Goal: Information Seeking & Learning: Check status

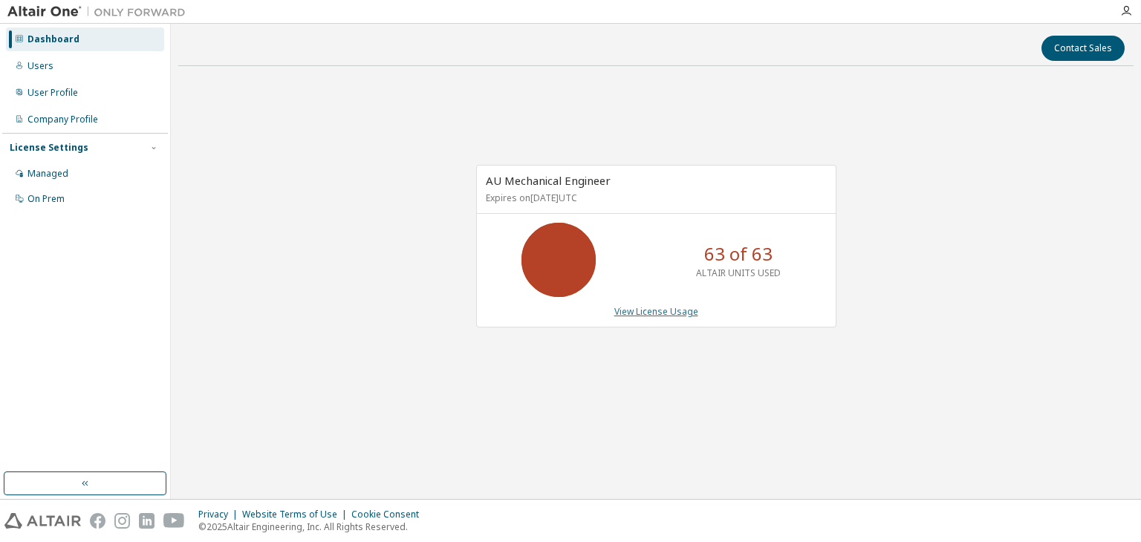
click at [663, 308] on link "View License Usage" at bounding box center [656, 311] width 84 height 13
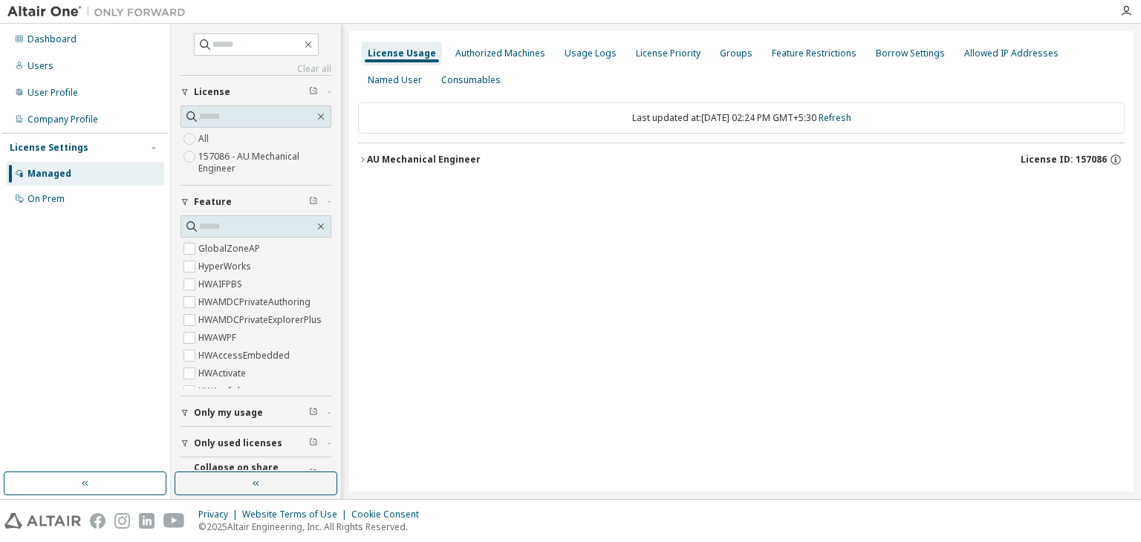
click at [367, 158] on div "AU Mechanical Engineer" at bounding box center [424, 160] width 114 height 12
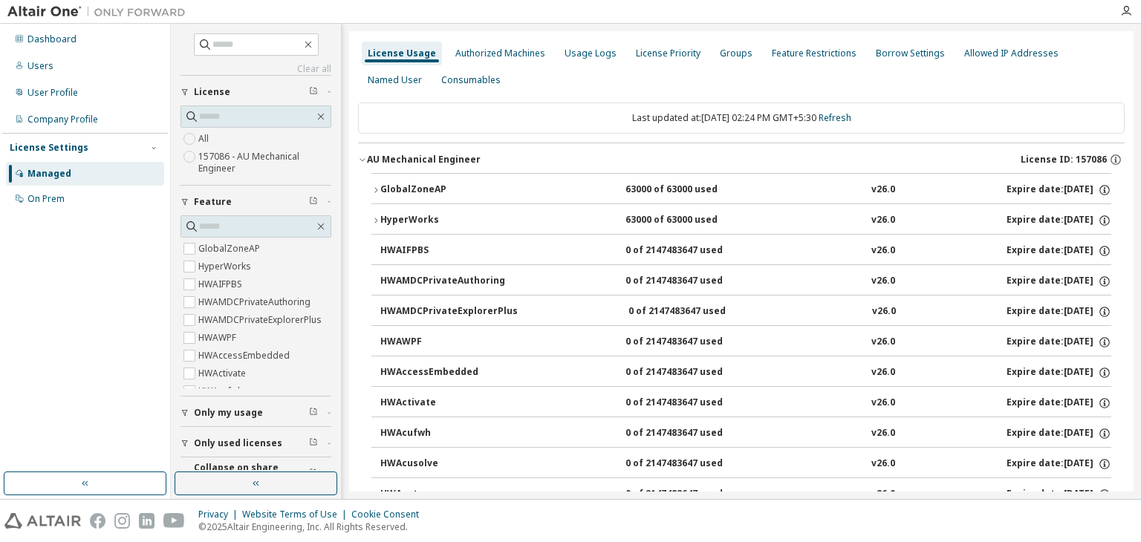
click at [377, 189] on icon "button" at bounding box center [375, 190] width 9 height 9
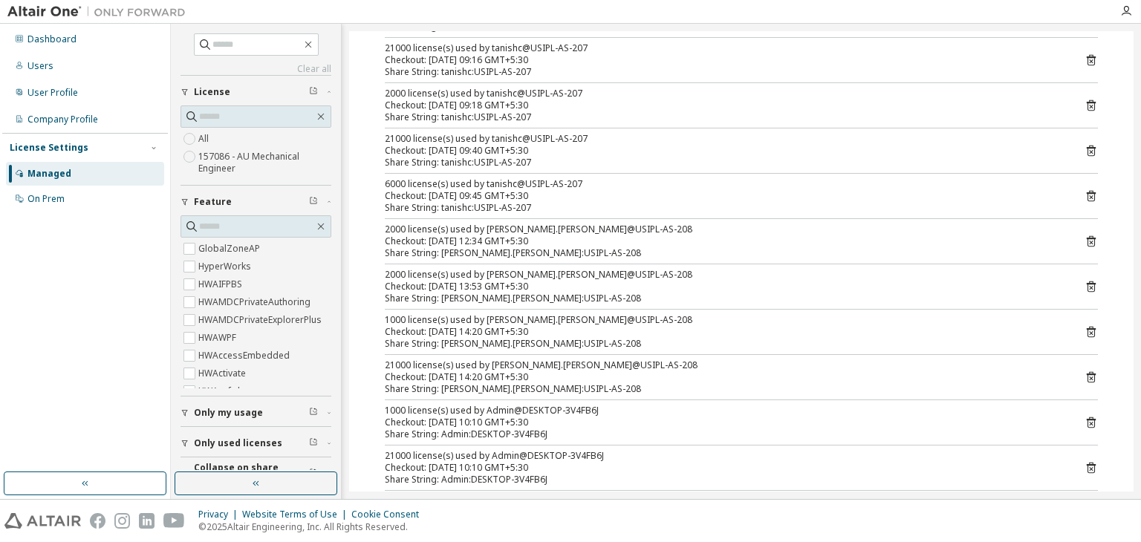
scroll to position [446, 0]
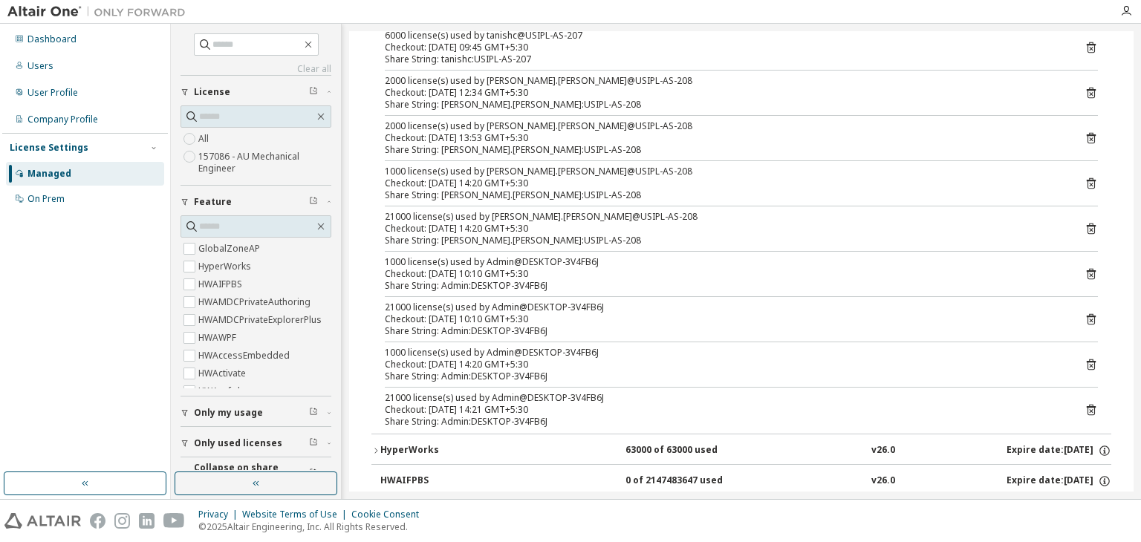
click at [1084, 273] on icon at bounding box center [1090, 273] width 13 height 13
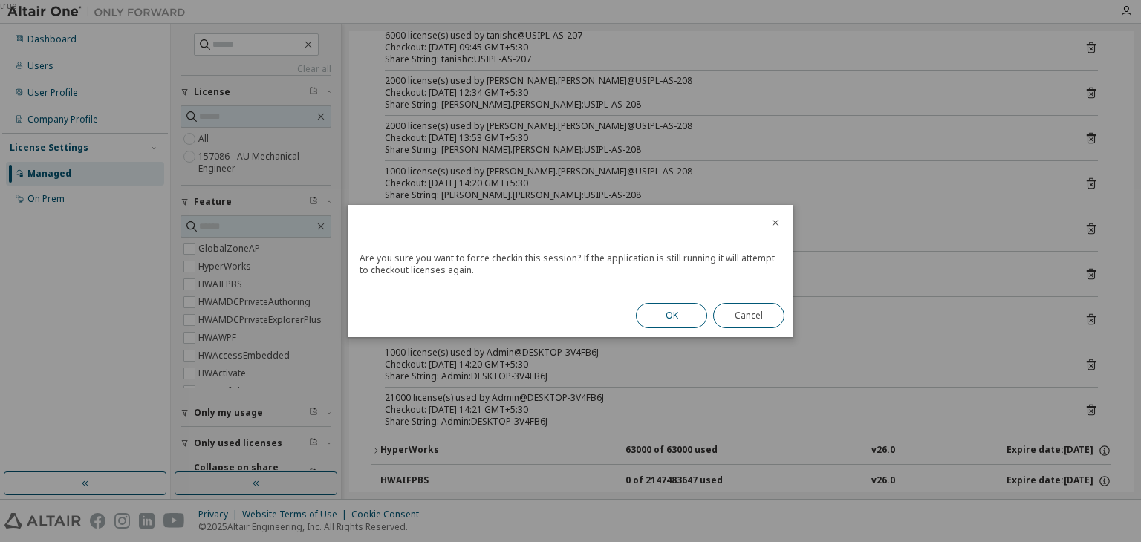
click at [669, 315] on button "OK" at bounding box center [671, 315] width 71 height 25
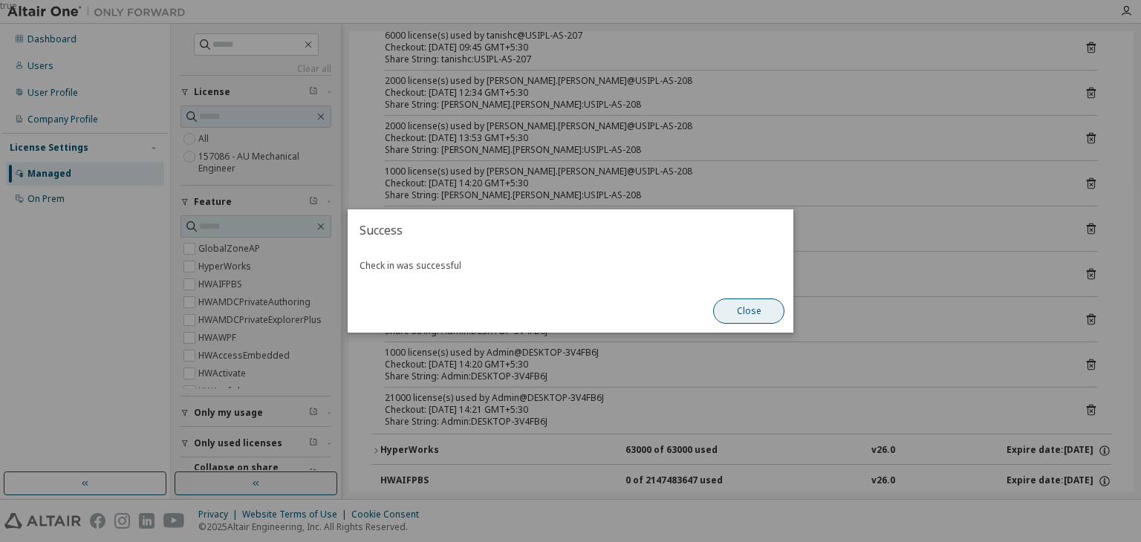
click at [761, 320] on button "Close" at bounding box center [748, 311] width 71 height 25
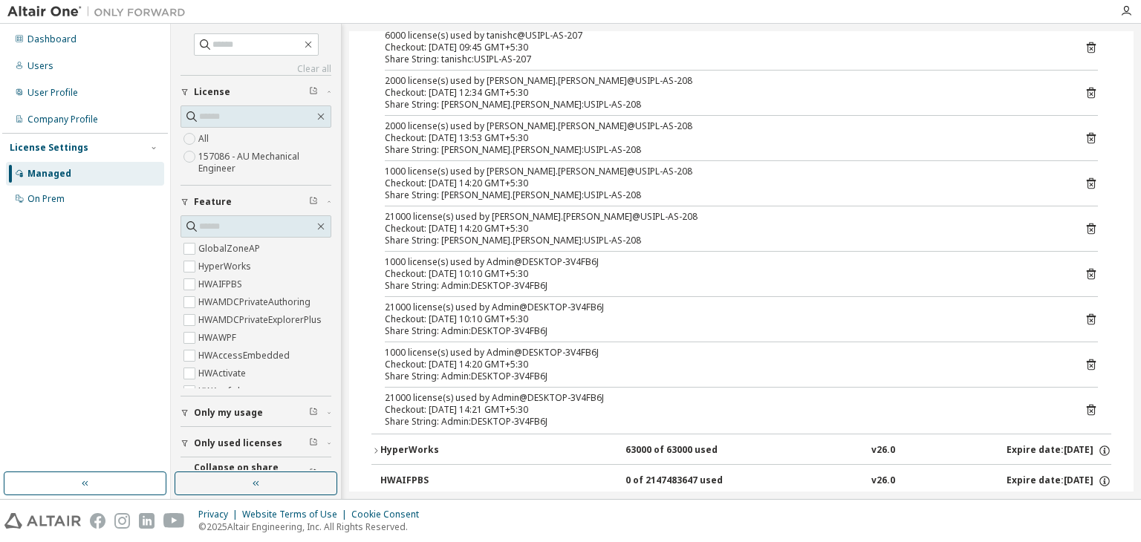
click at [1084, 316] on icon at bounding box center [1090, 319] width 13 height 13
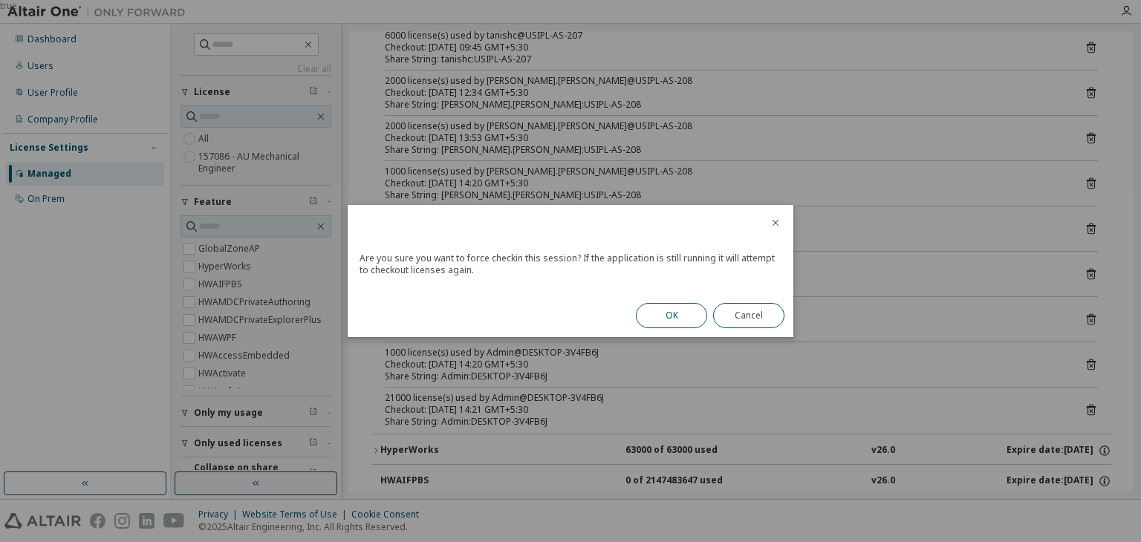
click at [660, 315] on button "OK" at bounding box center [671, 315] width 71 height 25
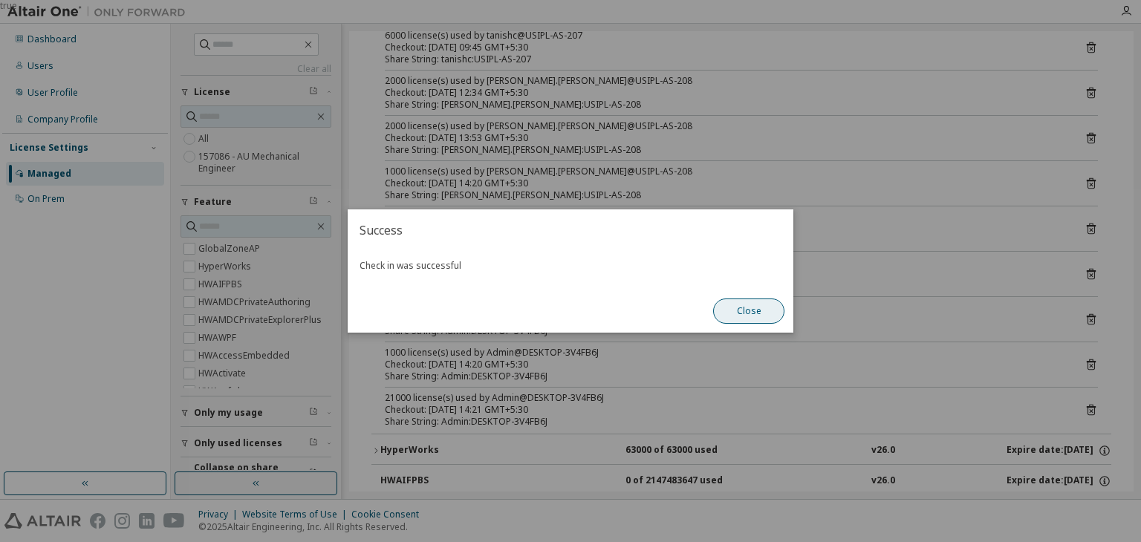
click at [761, 310] on button "Close" at bounding box center [748, 311] width 71 height 25
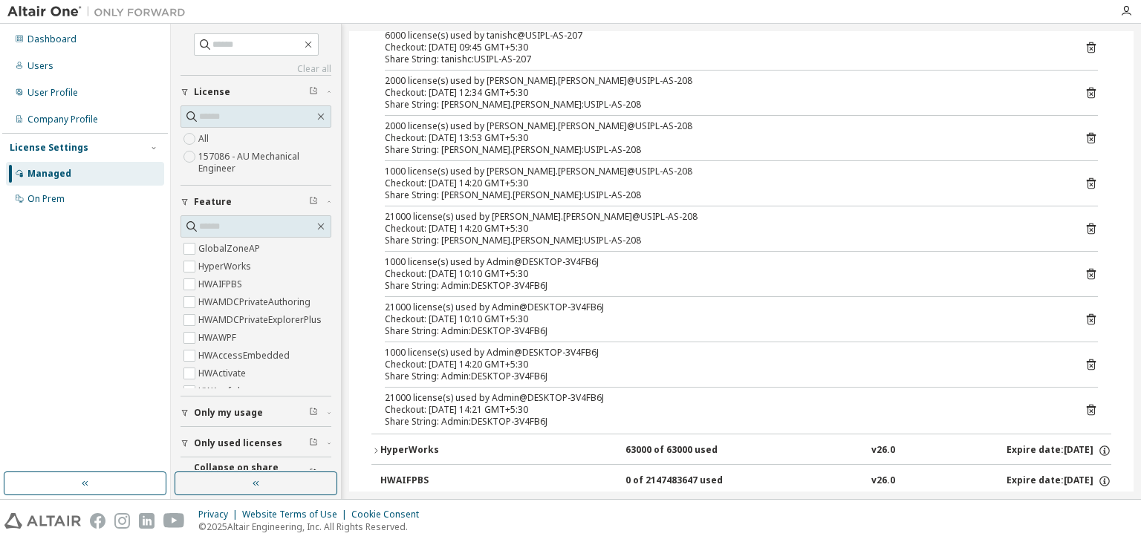
click at [1087, 359] on icon at bounding box center [1091, 364] width 9 height 11
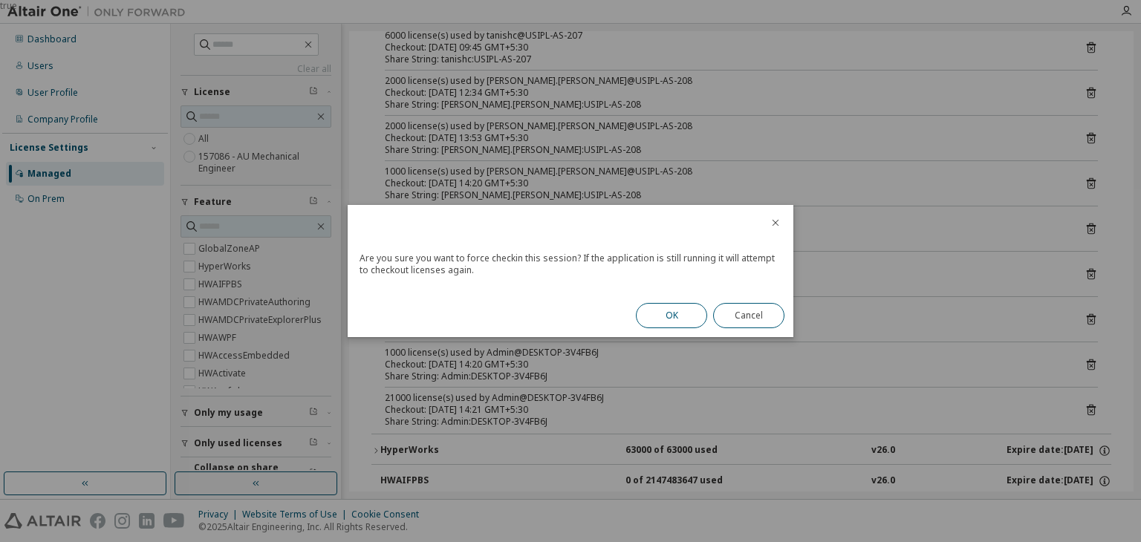
click at [651, 316] on button "OK" at bounding box center [671, 315] width 71 height 25
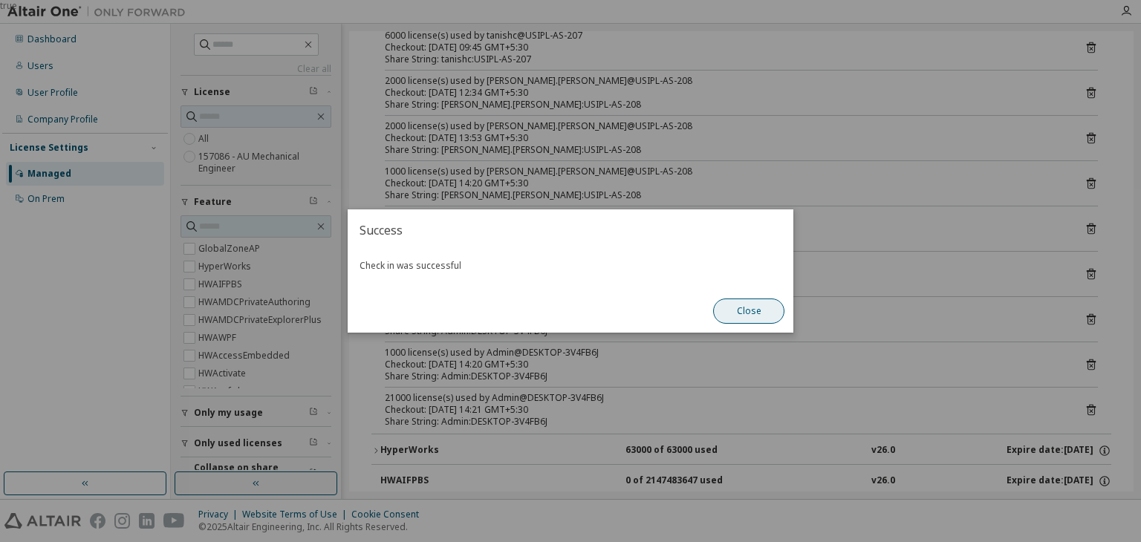
click at [732, 308] on button "Close" at bounding box center [748, 311] width 71 height 25
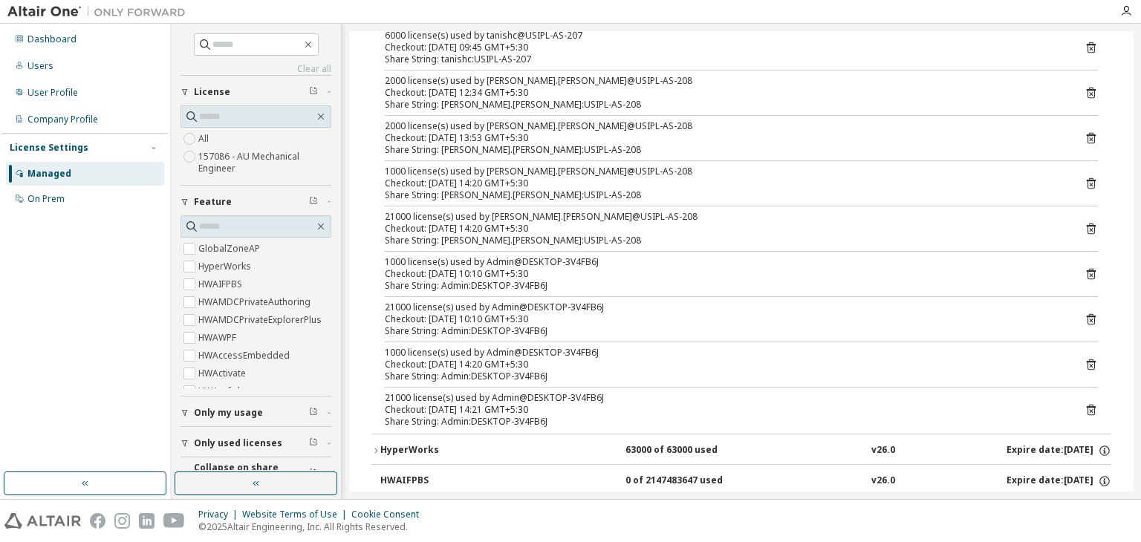
click at [1087, 411] on icon at bounding box center [1091, 410] width 9 height 11
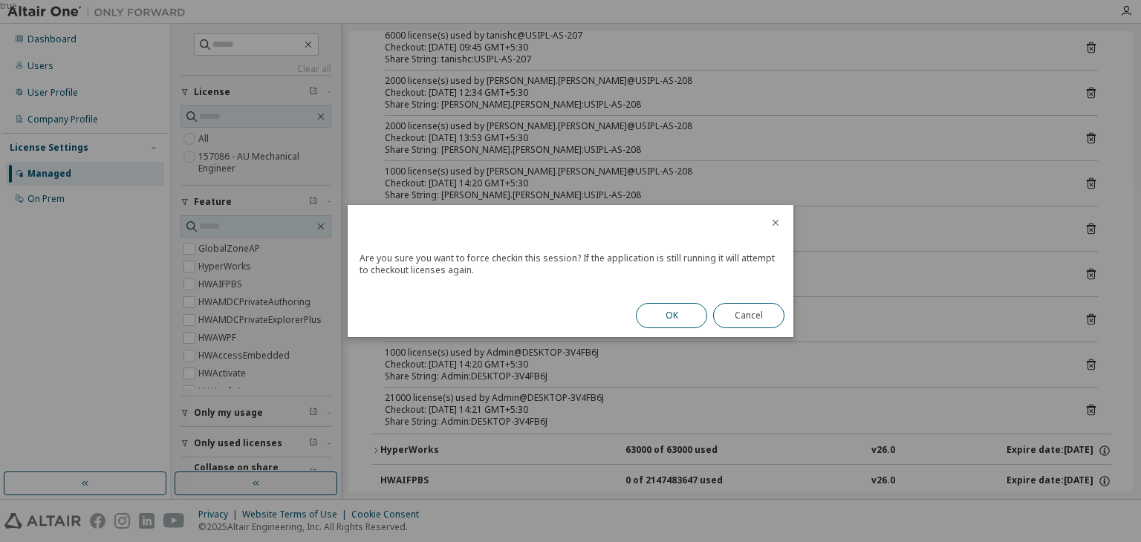
click at [674, 314] on button "OK" at bounding box center [671, 315] width 71 height 25
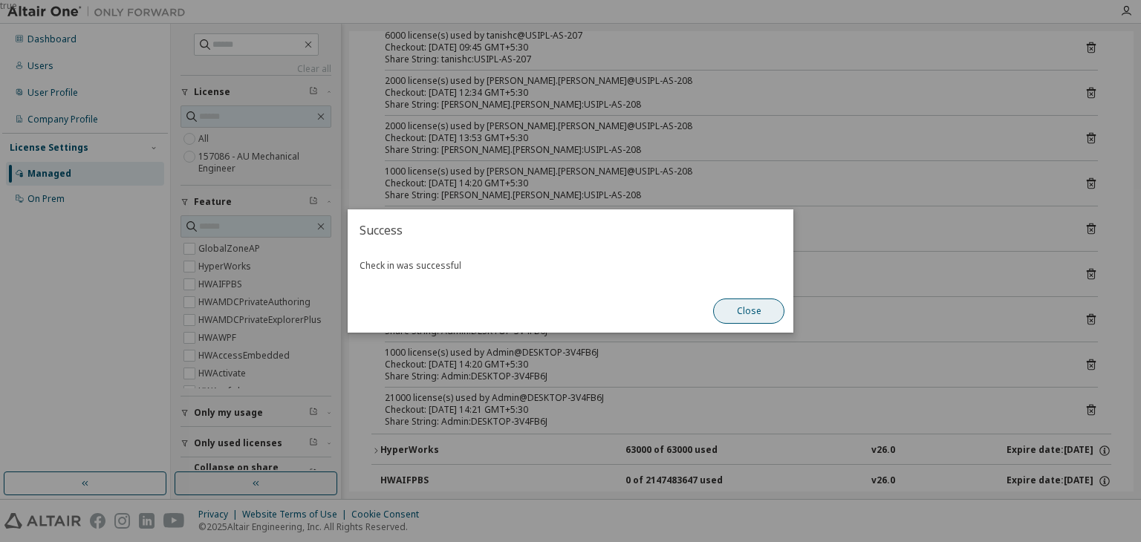
click at [752, 313] on button "Close" at bounding box center [748, 311] width 71 height 25
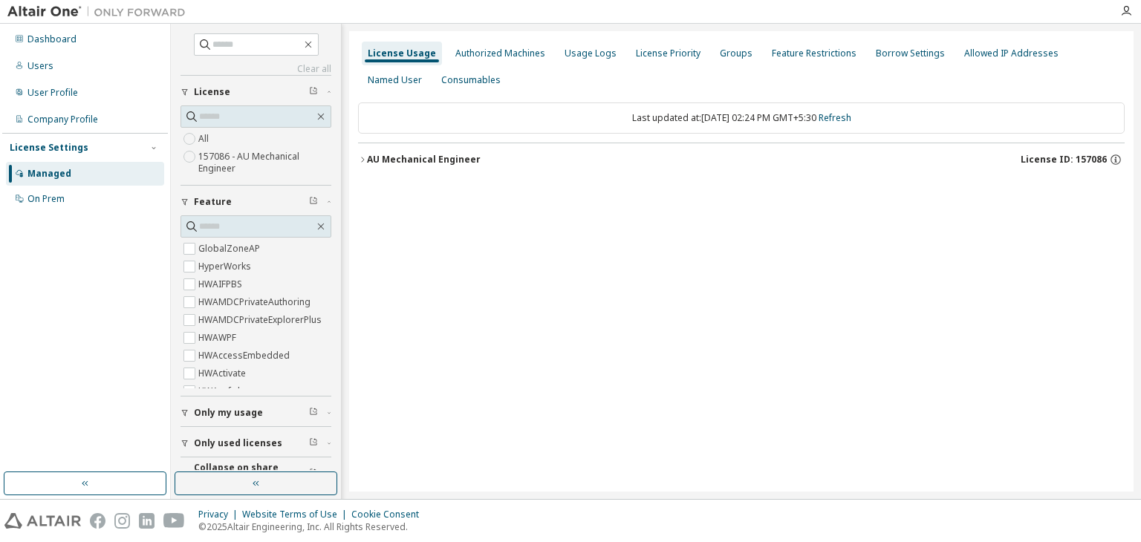
click at [361, 163] on icon "button" at bounding box center [362, 159] width 9 height 9
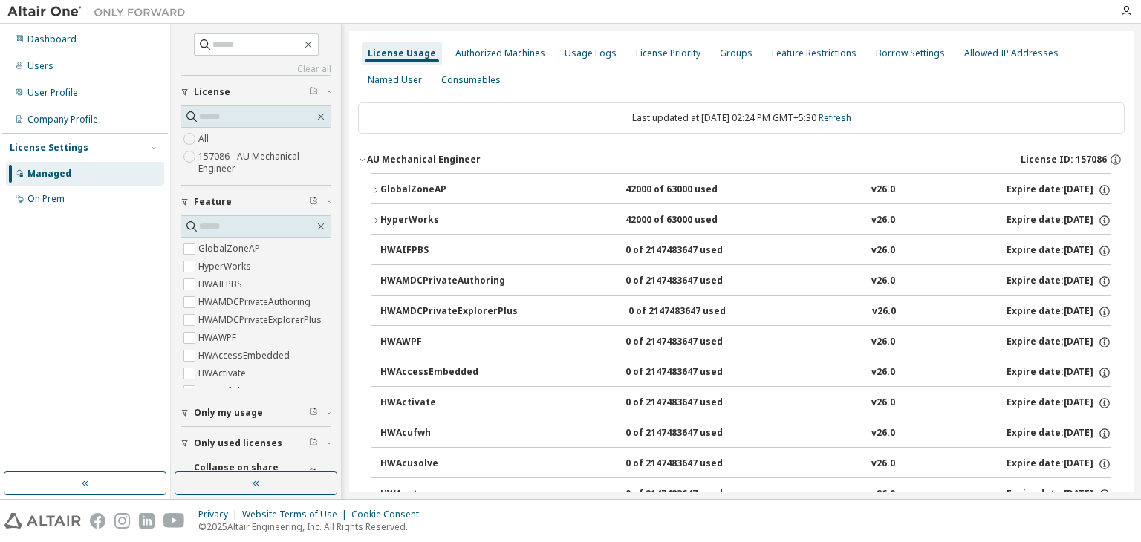
click at [374, 188] on icon "button" at bounding box center [375, 190] width 9 height 9
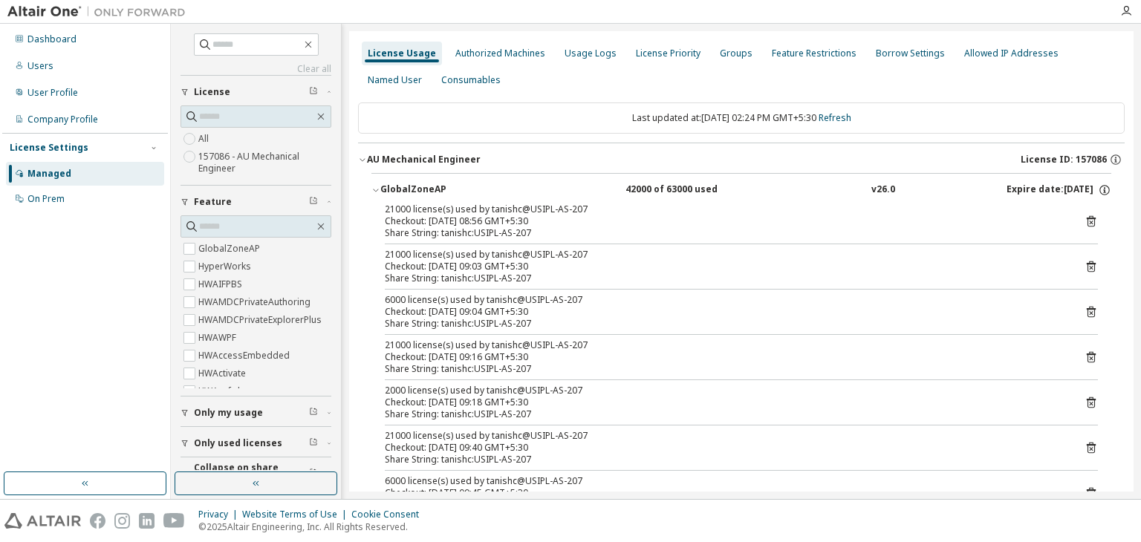
click at [368, 51] on div "License Usage" at bounding box center [402, 54] width 68 height 12
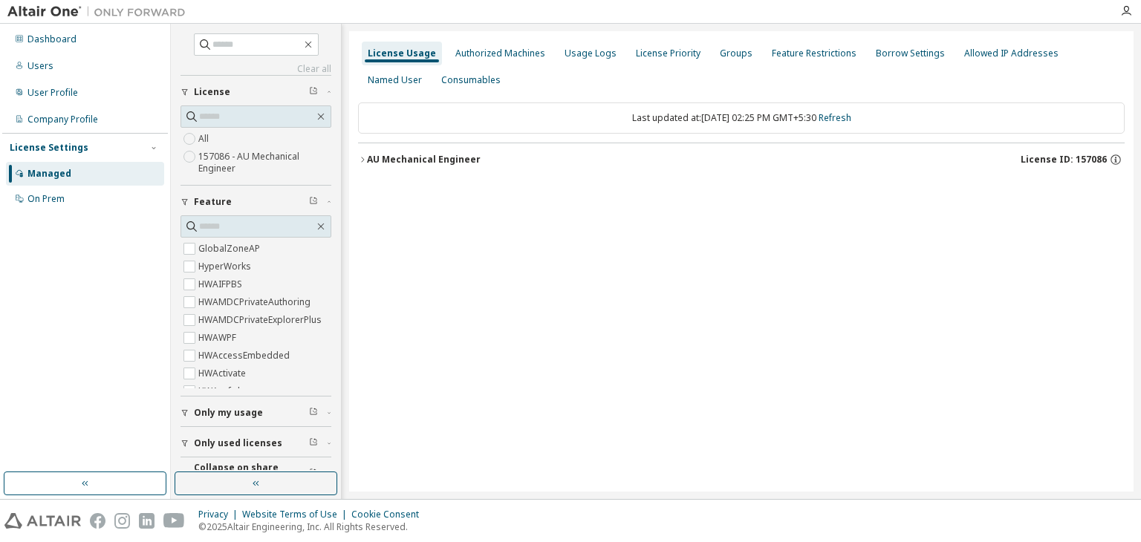
click at [358, 157] on icon "button" at bounding box center [362, 159] width 9 height 9
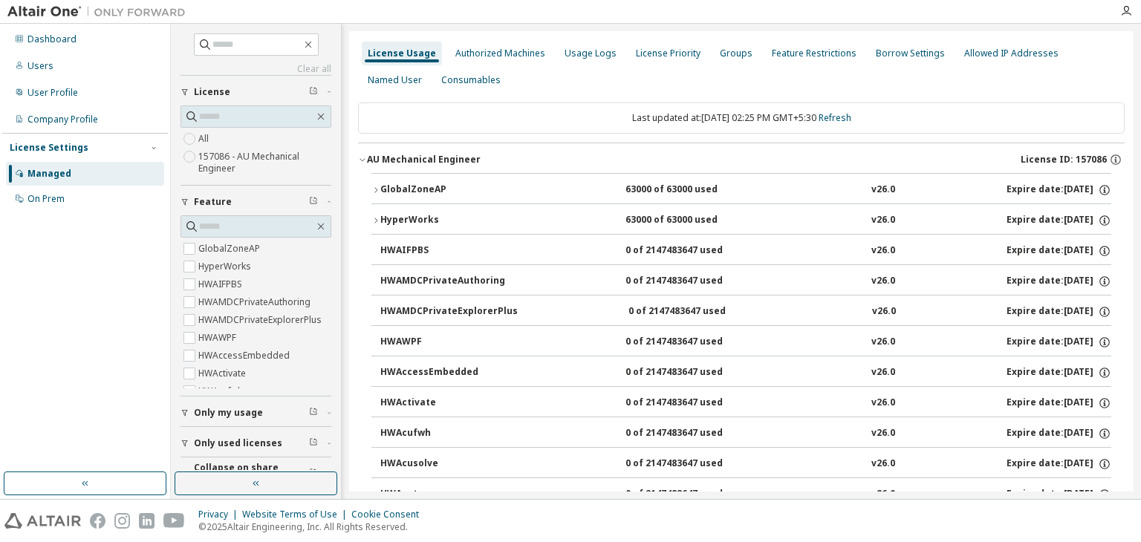
click at [385, 193] on div "GlobalZoneAP" at bounding box center [447, 189] width 134 height 13
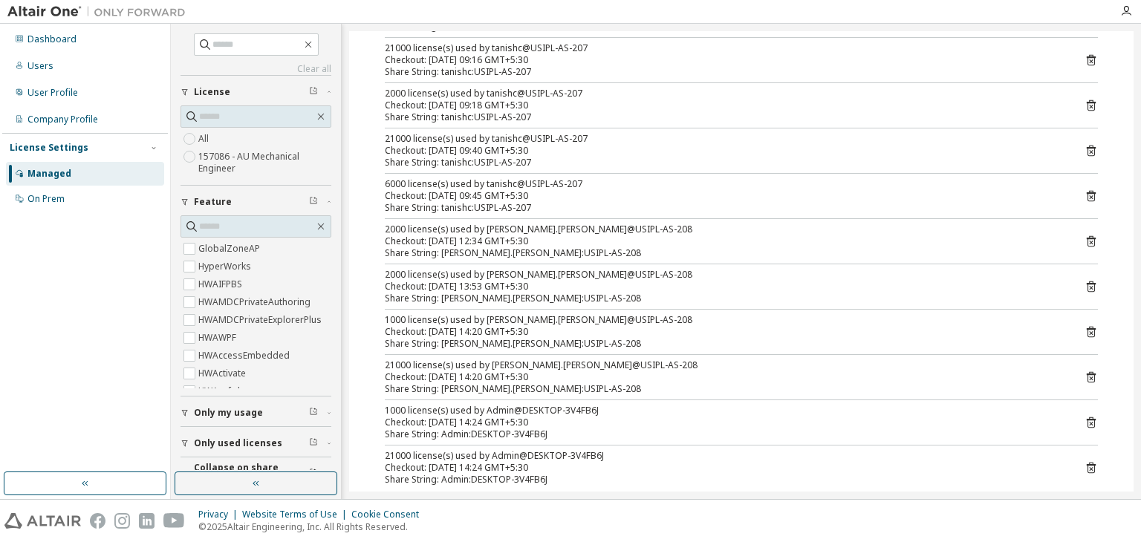
scroll to position [594, 0]
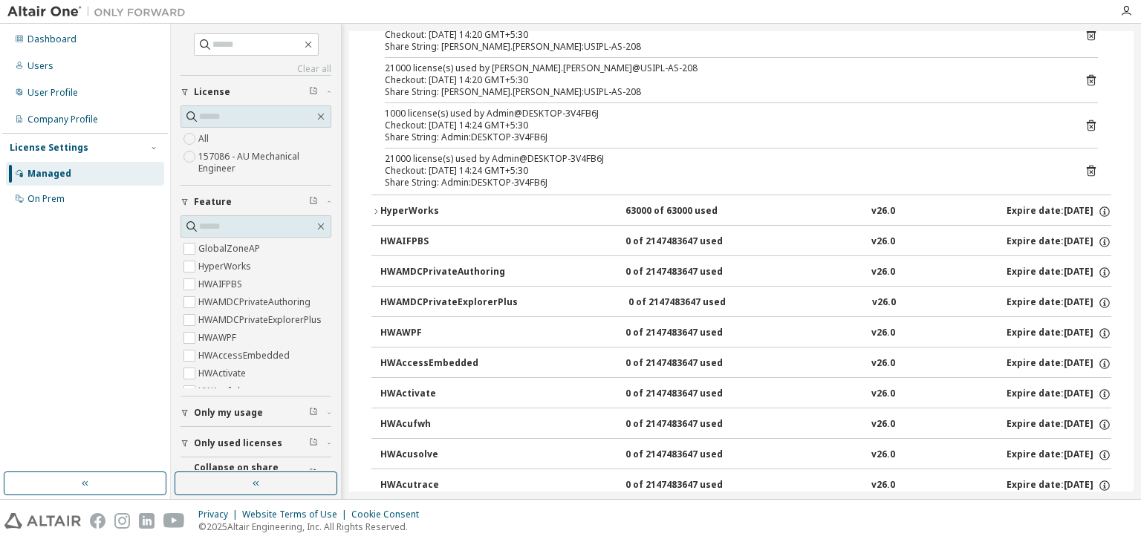
click at [1084, 167] on icon at bounding box center [1090, 170] width 13 height 13
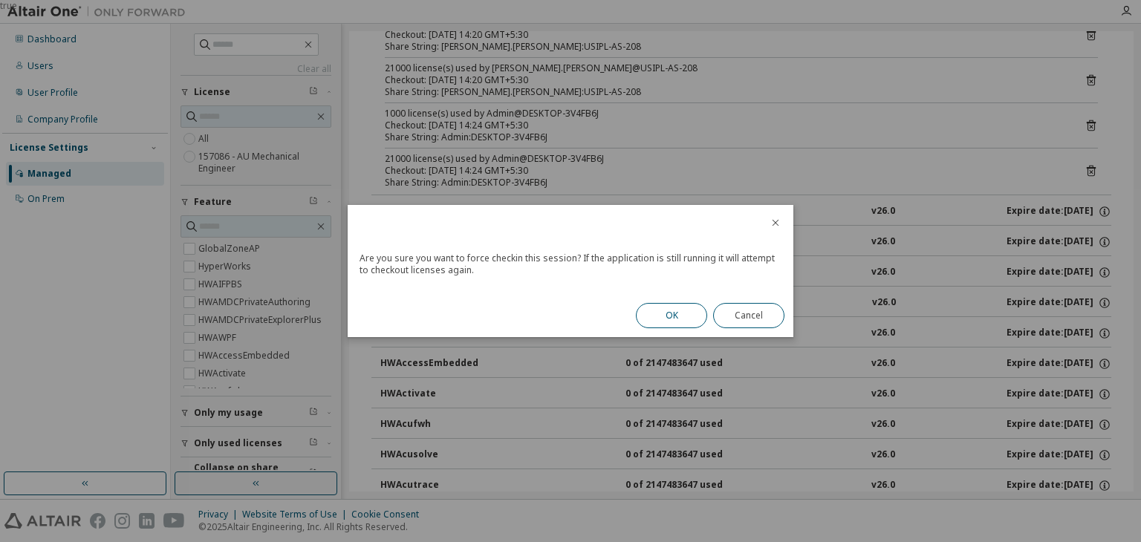
click at [663, 315] on button "OK" at bounding box center [671, 315] width 71 height 25
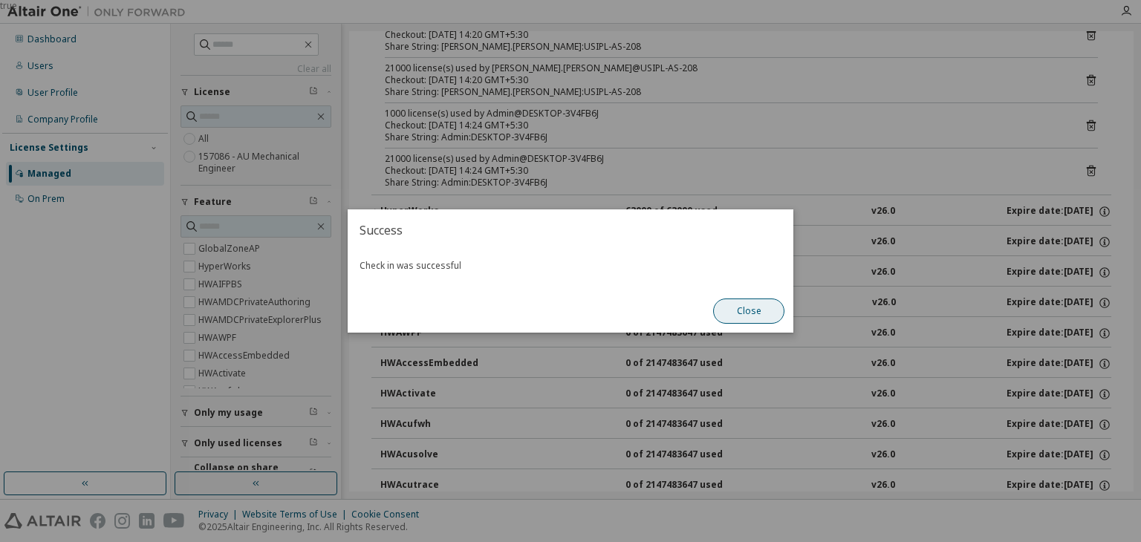
click at [749, 311] on button "Close" at bounding box center [748, 311] width 71 height 25
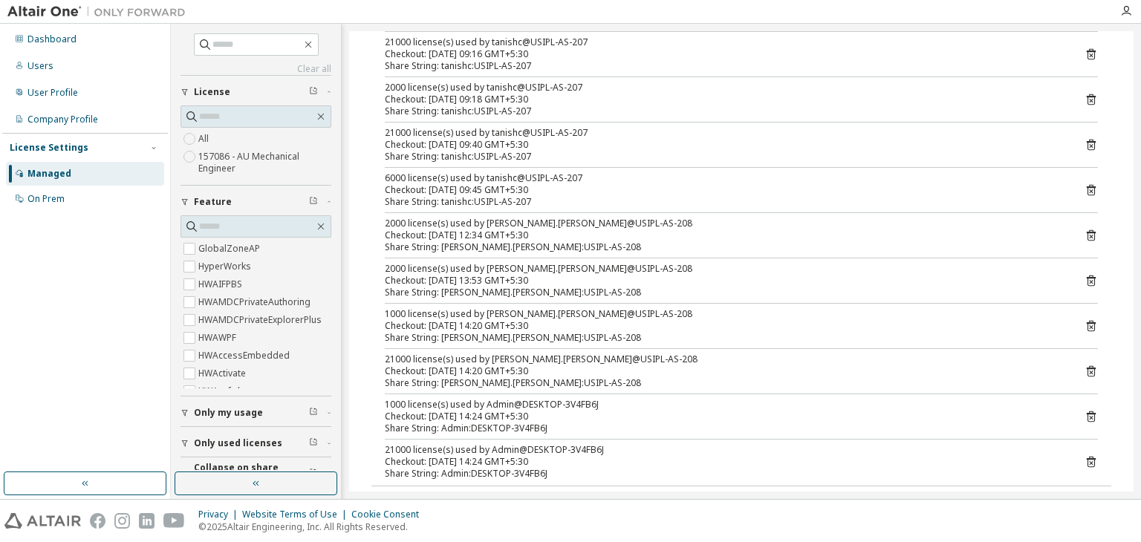
scroll to position [297, 0]
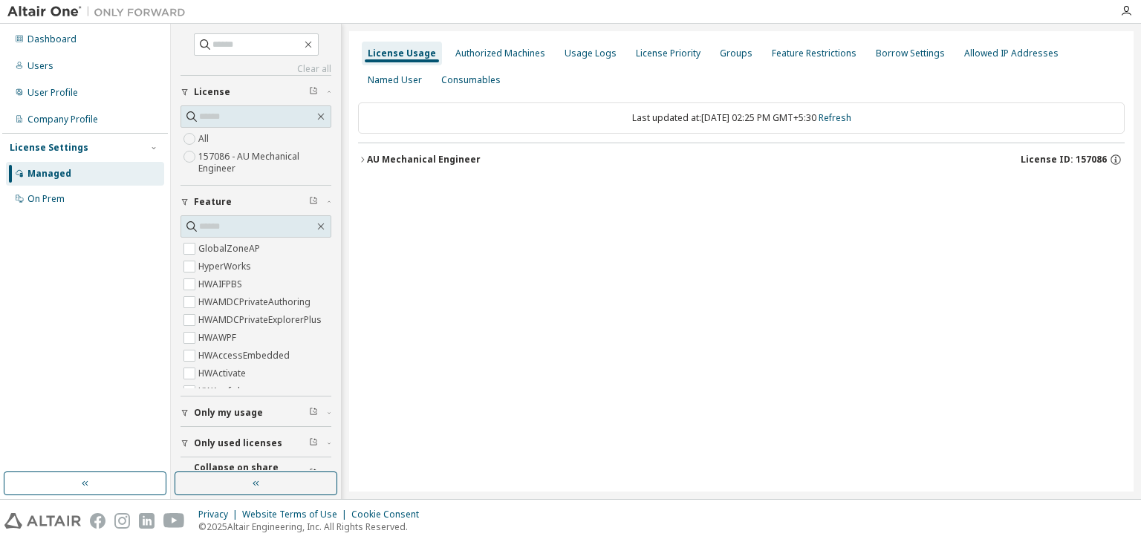
click at [366, 155] on icon "button" at bounding box center [362, 159] width 9 height 9
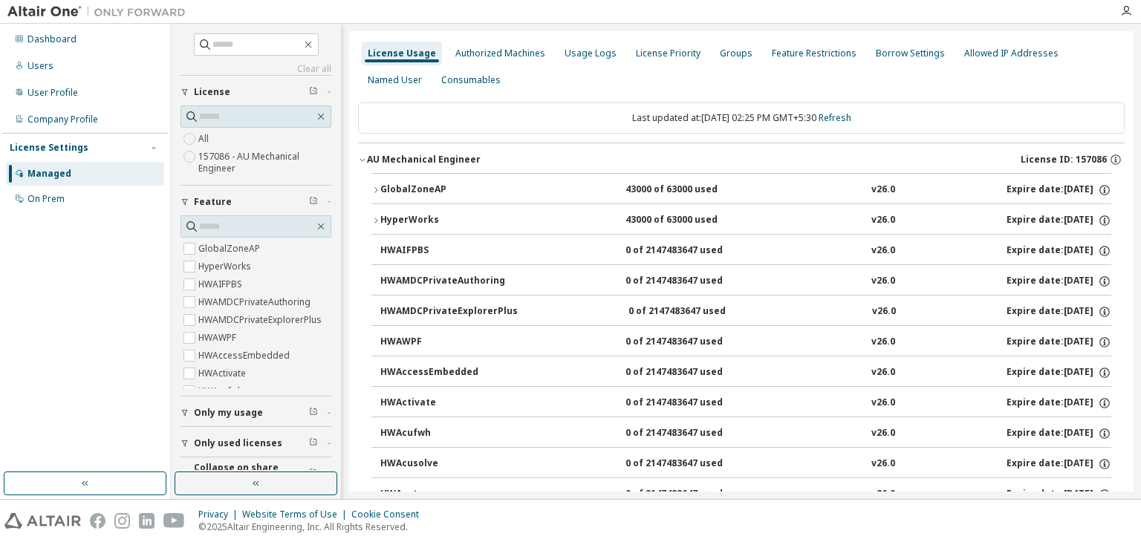
click at [362, 158] on icon "button" at bounding box center [362, 159] width 9 height 9
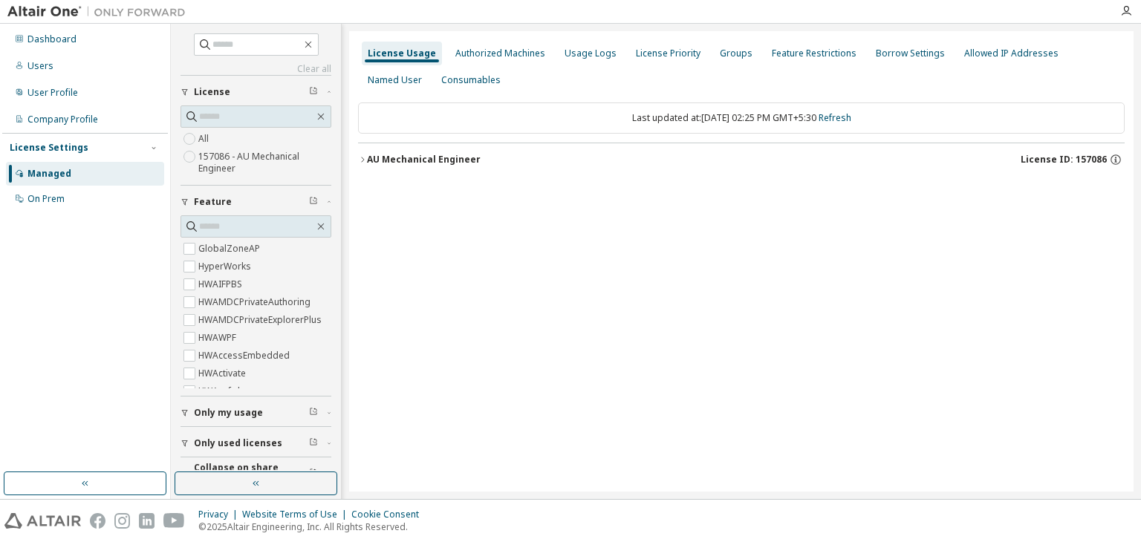
click at [349, 171] on div "License Usage Authorized Machines Usage Logs License Priority Groups Feature Re…" at bounding box center [741, 261] width 784 height 461
click at [358, 164] on button "AU Mechanical Engineer License ID: 157086" at bounding box center [741, 159] width 767 height 33
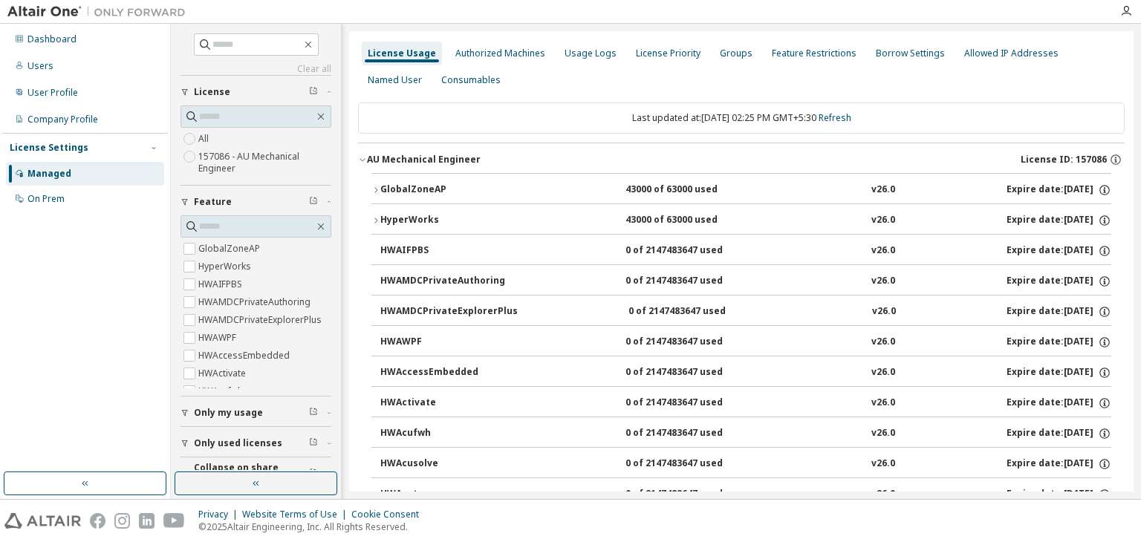
drag, startPoint x: 391, startPoint y: 191, endPoint x: 377, endPoint y: 192, distance: 13.5
click at [388, 192] on div "GlobalZoneAP" at bounding box center [447, 189] width 134 height 13
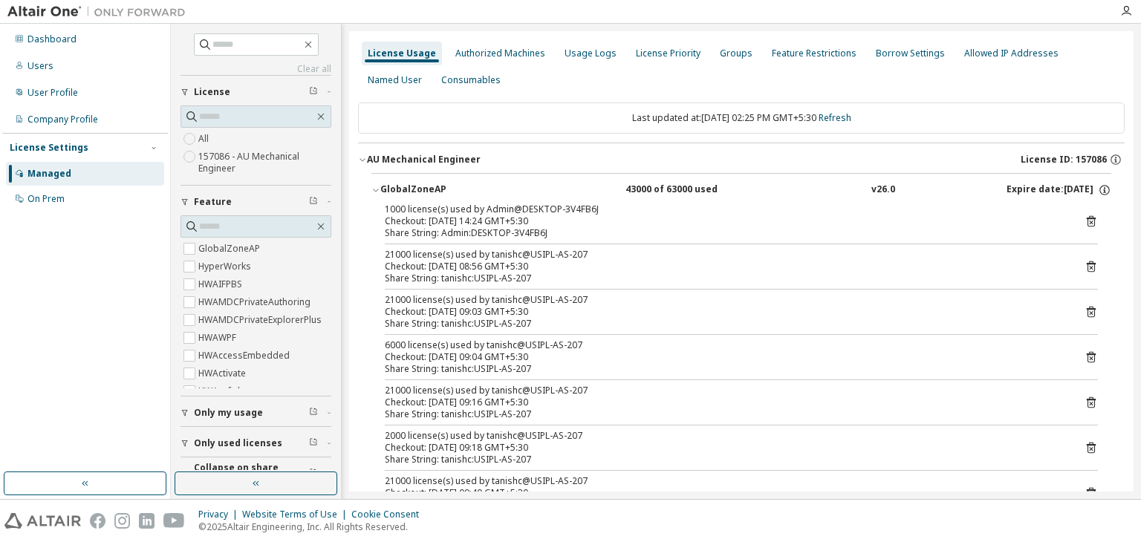
click at [1084, 224] on icon at bounding box center [1090, 221] width 13 height 13
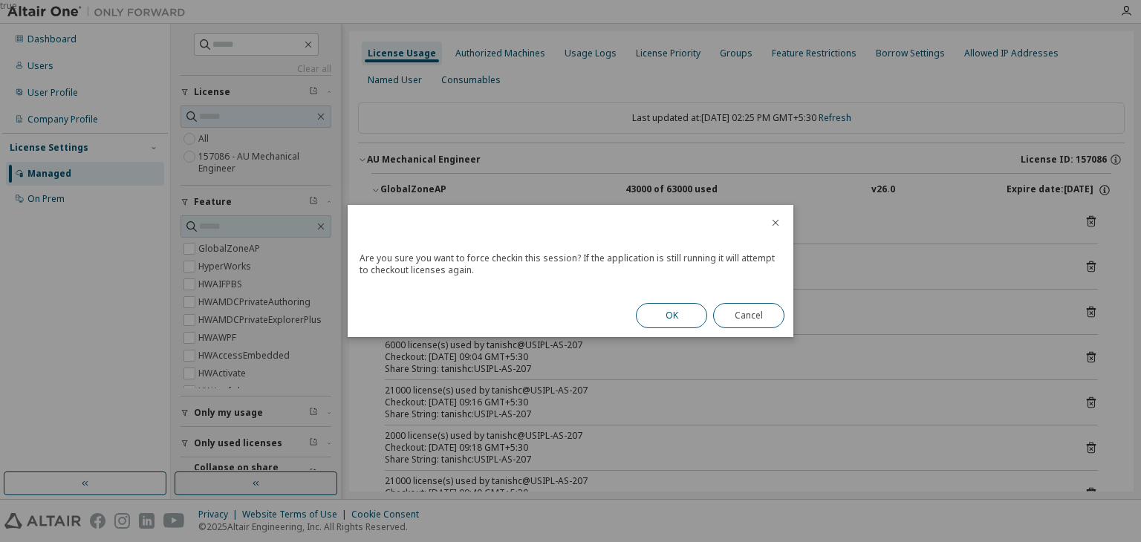
click at [660, 316] on button "OK" at bounding box center [671, 315] width 71 height 25
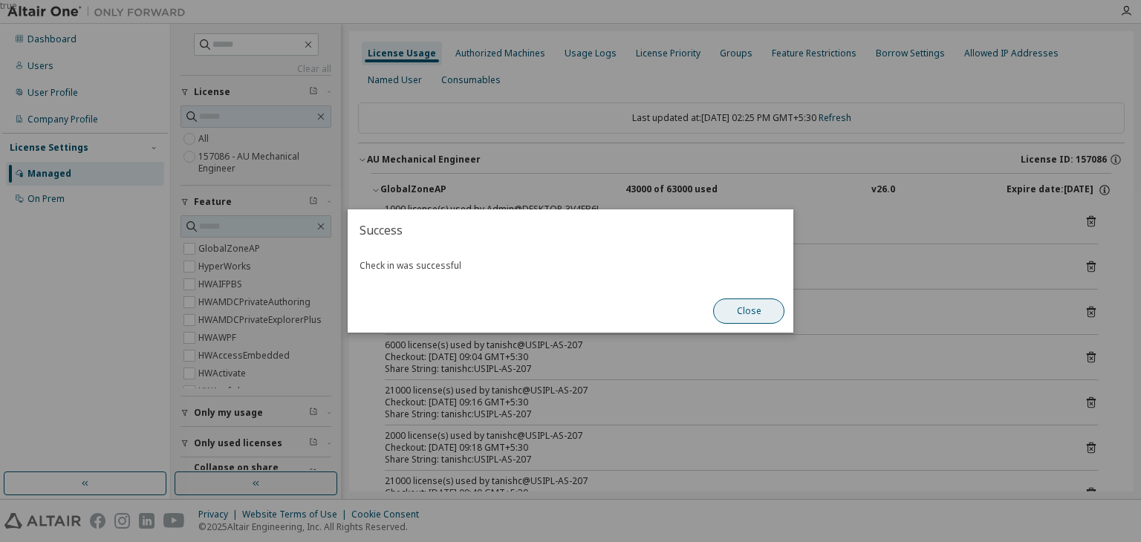
click at [761, 316] on button "Close" at bounding box center [748, 311] width 71 height 25
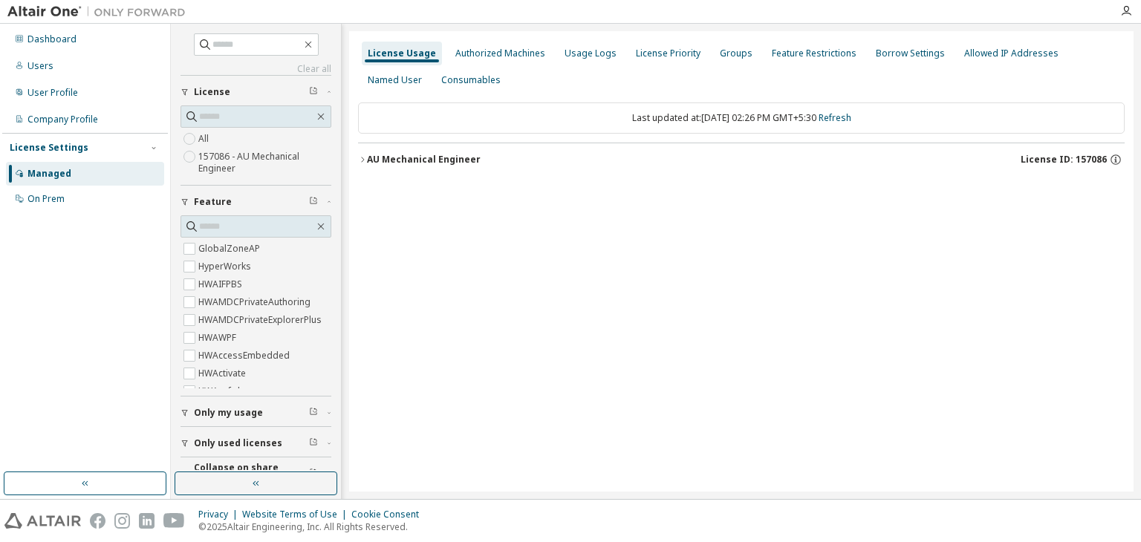
click at [362, 162] on icon "button" at bounding box center [362, 159] width 9 height 9
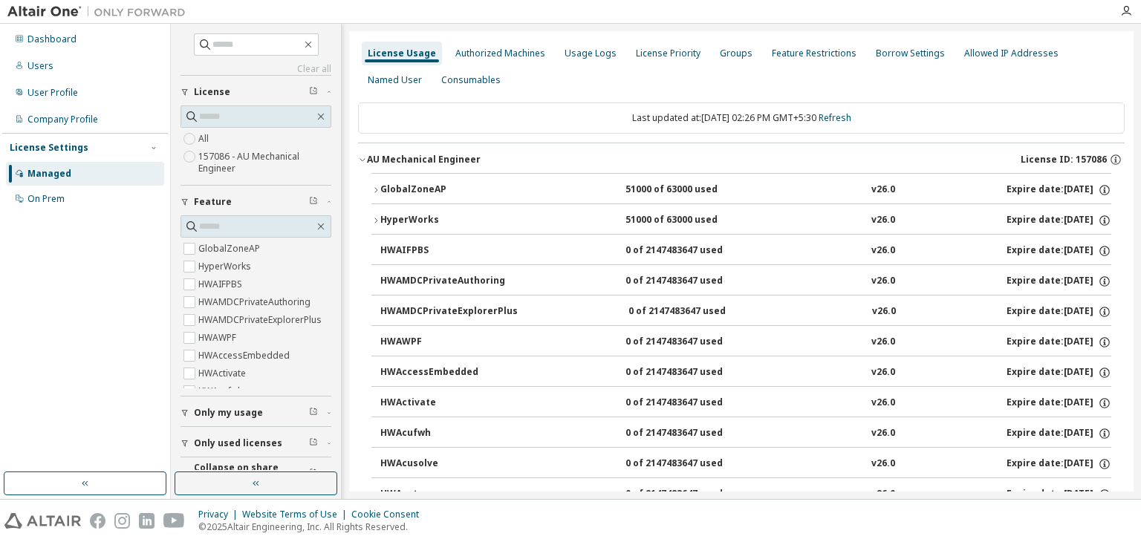
click at [377, 187] on icon "button" at bounding box center [375, 190] width 9 height 9
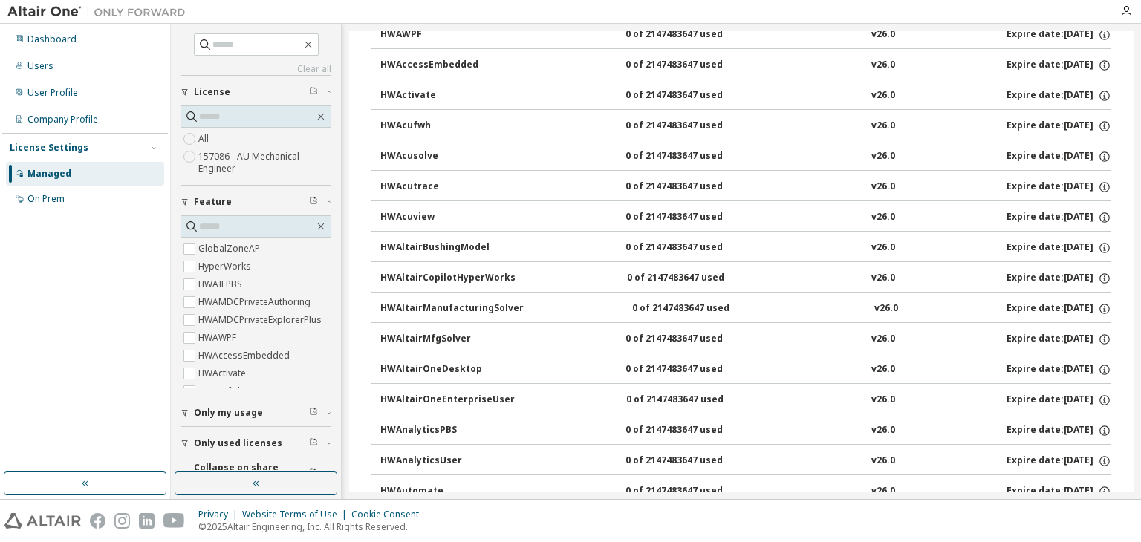
scroll to position [891, 0]
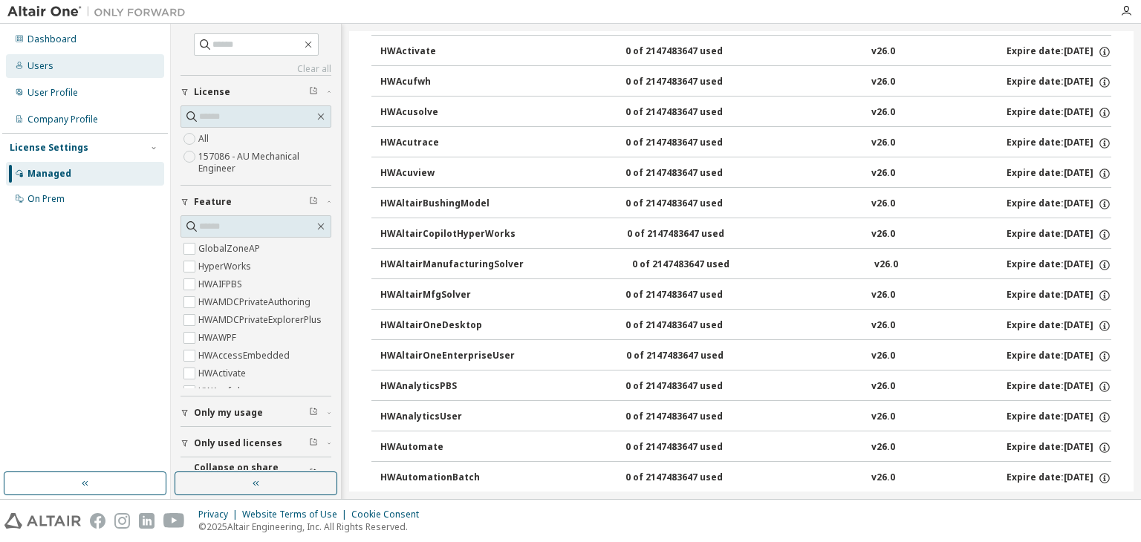
click at [60, 69] on div "Users" at bounding box center [85, 66] width 158 height 24
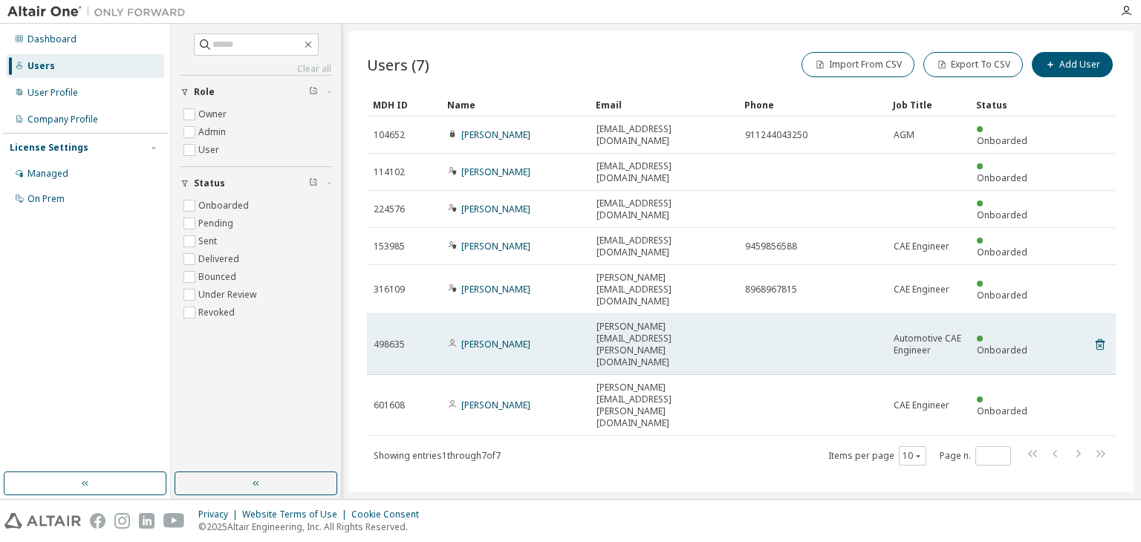
drag, startPoint x: 695, startPoint y: 264, endPoint x: 665, endPoint y: 267, distance: 29.9
click at [665, 314] on td "[PERSON_NAME][EMAIL_ADDRESS][PERSON_NAME][DOMAIN_NAME]" at bounding box center [664, 344] width 149 height 61
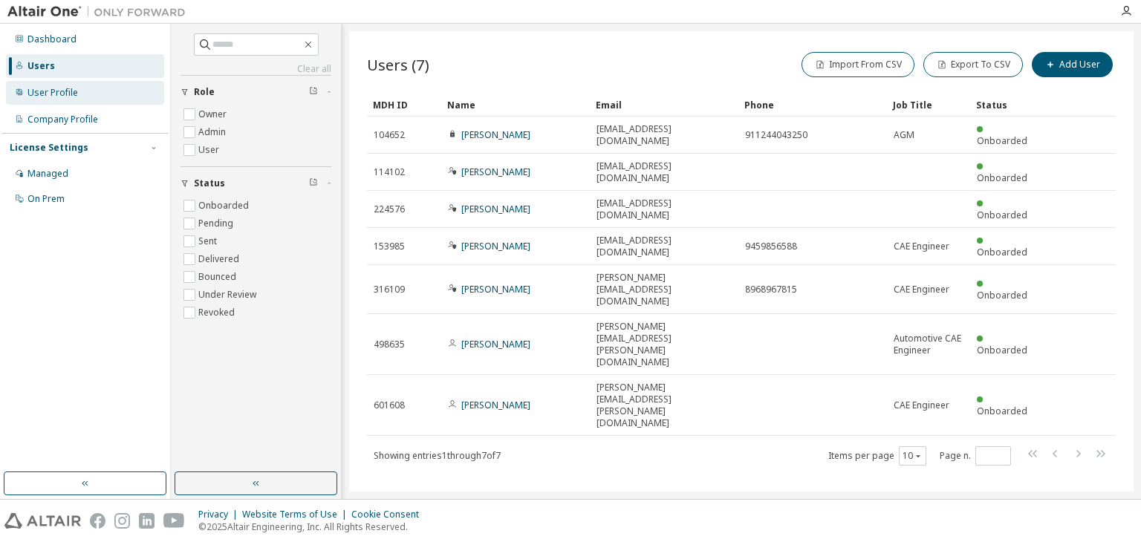
click at [97, 100] on div "User Profile" at bounding box center [85, 93] width 158 height 24
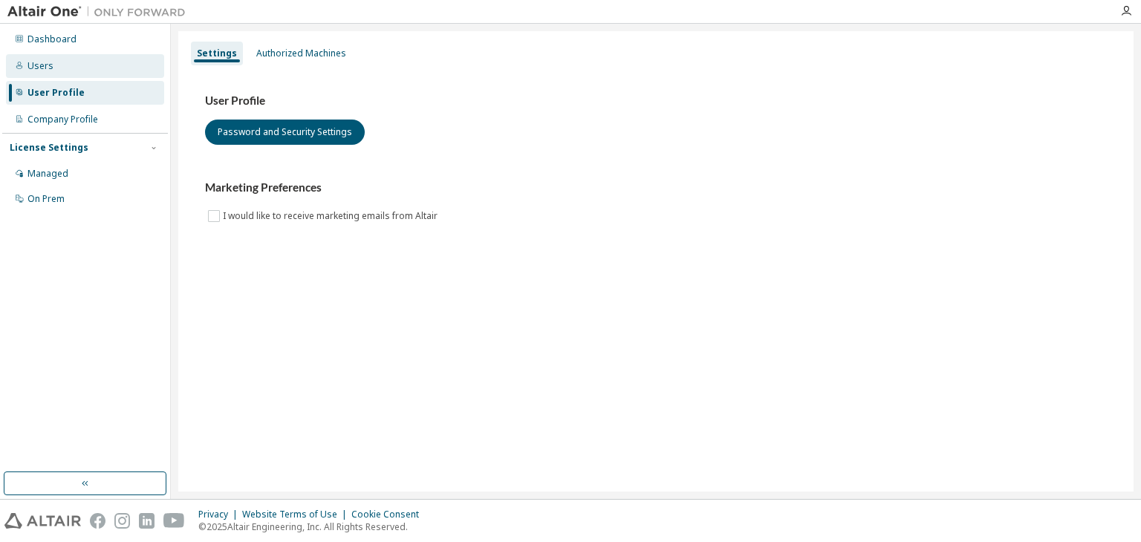
click at [88, 71] on div "Users" at bounding box center [85, 66] width 158 height 24
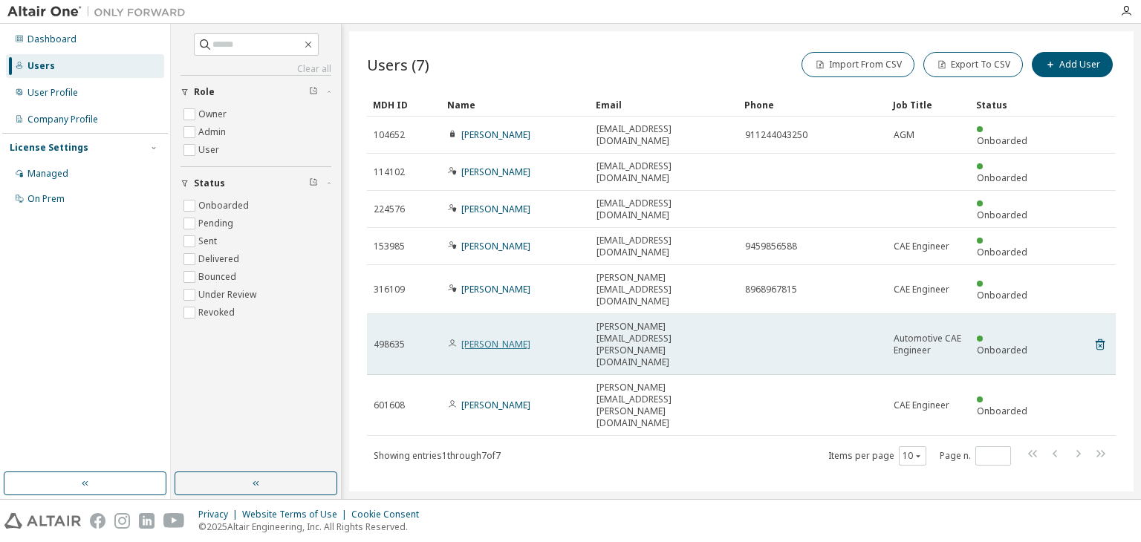
click at [499, 338] on link "[PERSON_NAME]" at bounding box center [495, 344] width 69 height 13
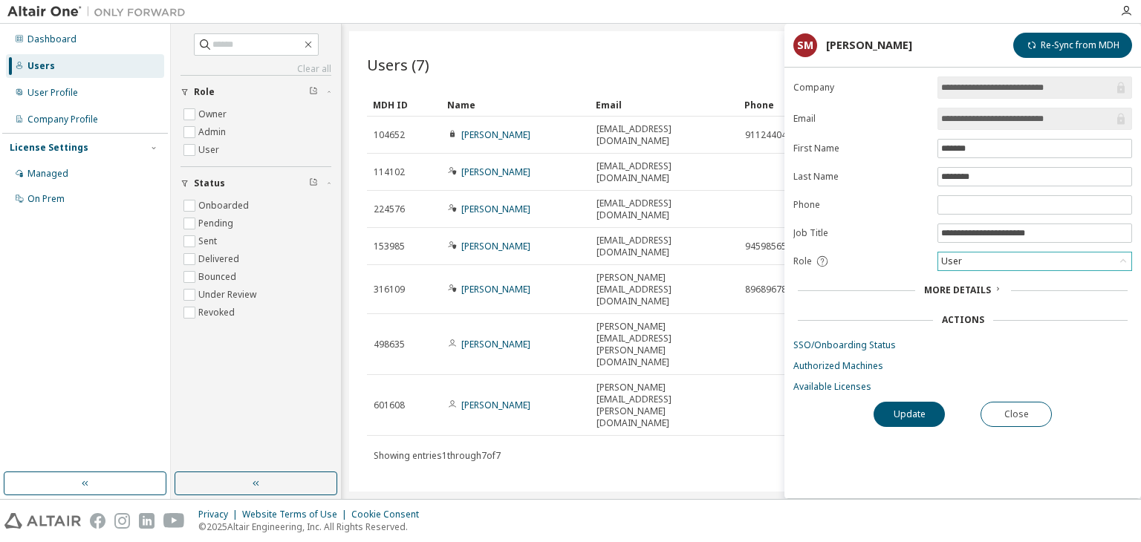
click at [980, 262] on div "User" at bounding box center [1034, 262] width 193 height 18
click at [484, 365] on div "Users (7) Import From CSV Export To CSV Add User Clear Load Save Save As Field …" at bounding box center [741, 261] width 784 height 461
click at [615, 306] on div "MDH ID Name Email Phone Job Title Status 104652 [PERSON_NAME] [EMAIL_ADDRESS][D…" at bounding box center [741, 280] width 749 height 374
click at [1004, 406] on button "Close" at bounding box center [1015, 414] width 71 height 25
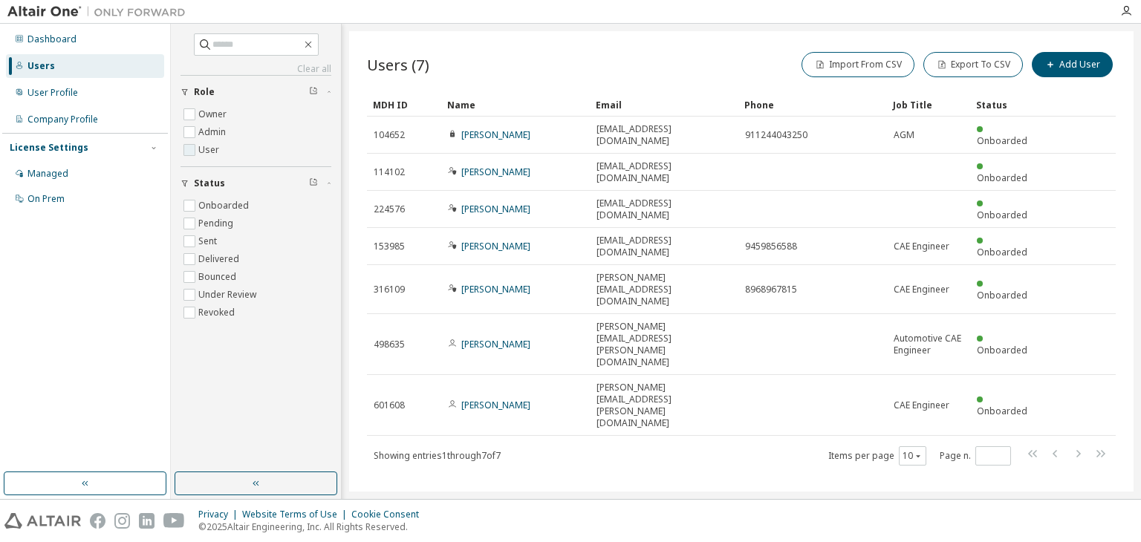
click at [198, 154] on label "User" at bounding box center [210, 150] width 24 height 18
click at [73, 90] on div "User Profile" at bounding box center [52, 93] width 51 height 12
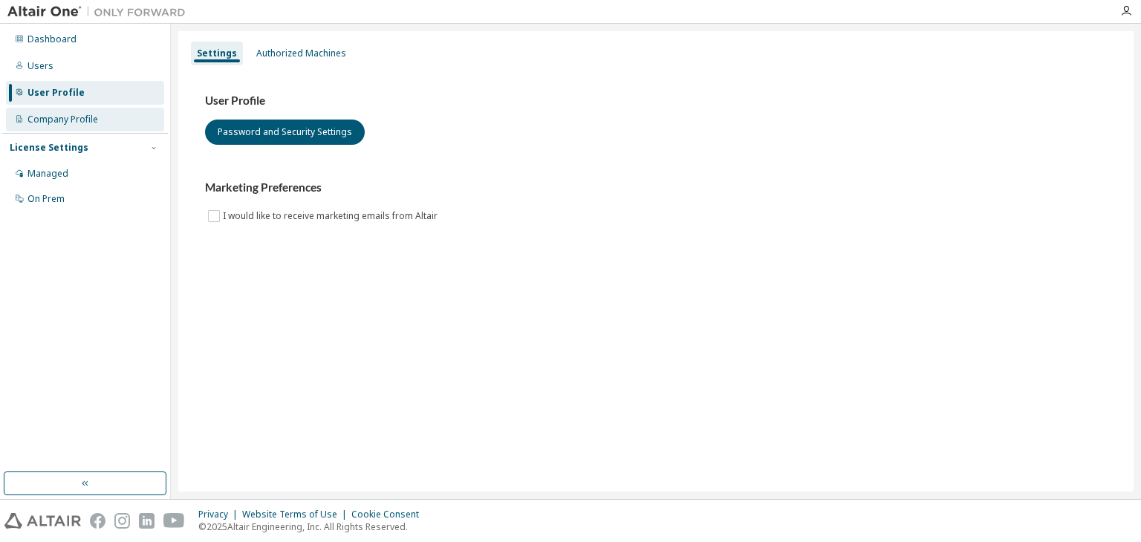
click at [42, 116] on div "Company Profile" at bounding box center [62, 120] width 71 height 12
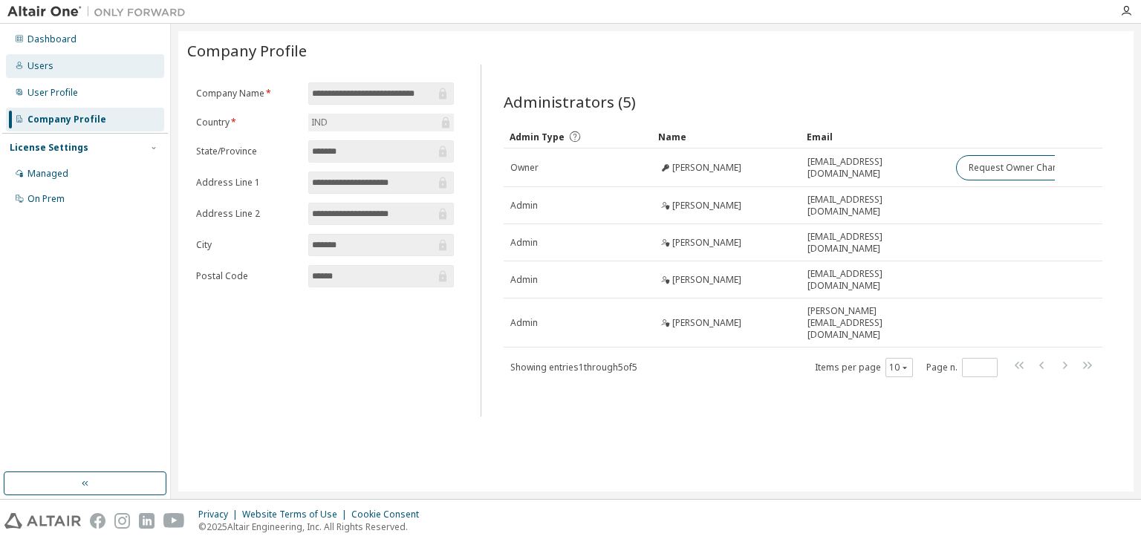
click at [89, 70] on div "Users" at bounding box center [85, 66] width 158 height 24
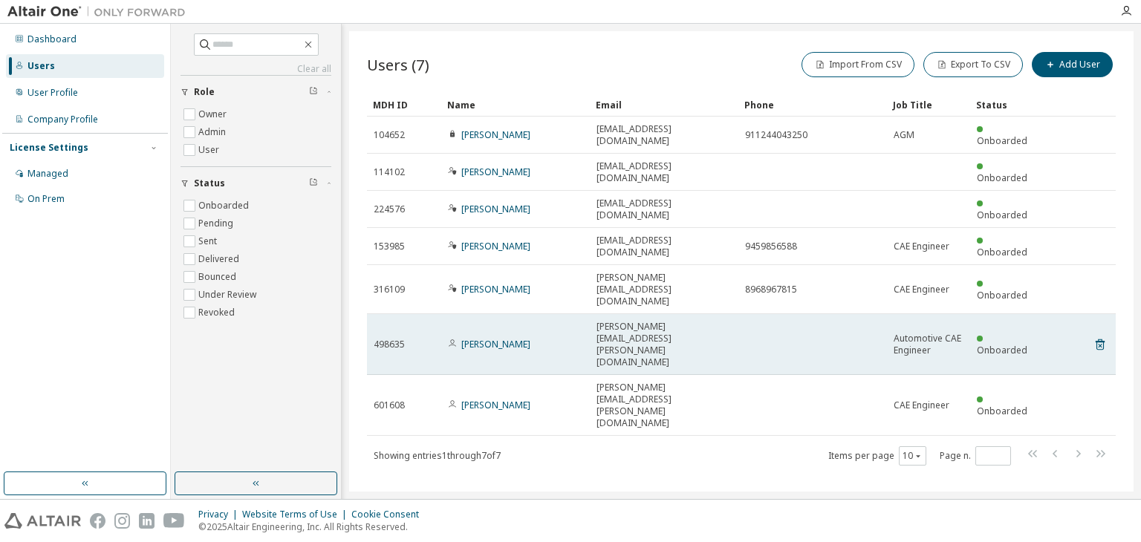
click at [628, 314] on td "[PERSON_NAME][EMAIL_ADDRESS][PERSON_NAME][DOMAIN_NAME]" at bounding box center [664, 344] width 149 height 61
click at [577, 339] on div "[PERSON_NAME]" at bounding box center [515, 345] width 135 height 12
click at [517, 338] on link "[PERSON_NAME]" at bounding box center [495, 344] width 69 height 13
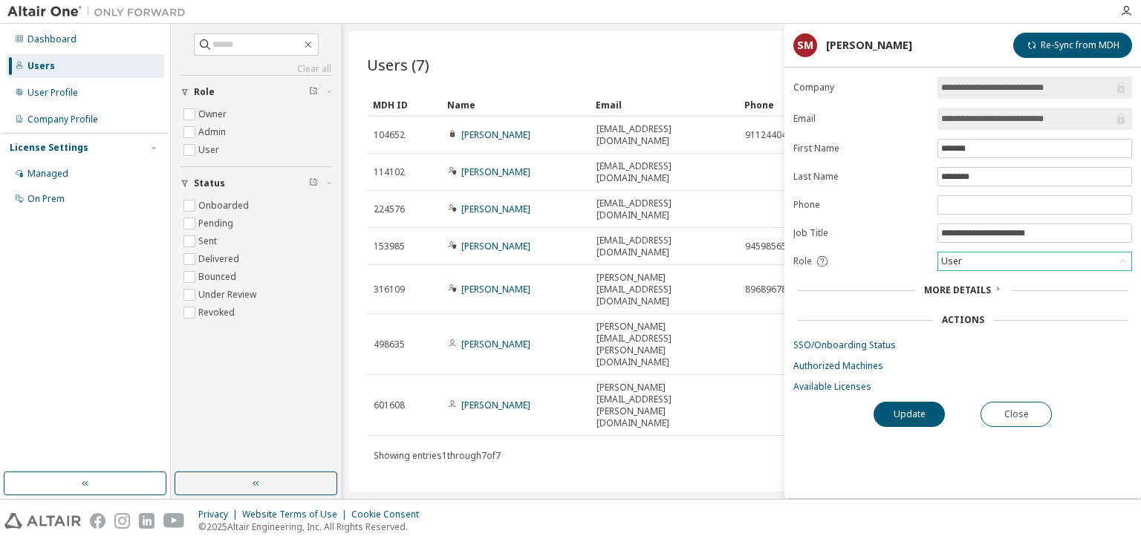
click at [963, 261] on div "User" at bounding box center [1034, 262] width 193 height 18
click at [977, 282] on li "Admin" at bounding box center [1034, 278] width 190 height 19
click at [668, 53] on div "Users (7) Import From CSV Export To CSV Add User" at bounding box center [741, 64] width 749 height 31
click at [1025, 397] on div "**********" at bounding box center [962, 288] width 357 height 422
click at [1026, 407] on button "Close" at bounding box center [1015, 414] width 71 height 25
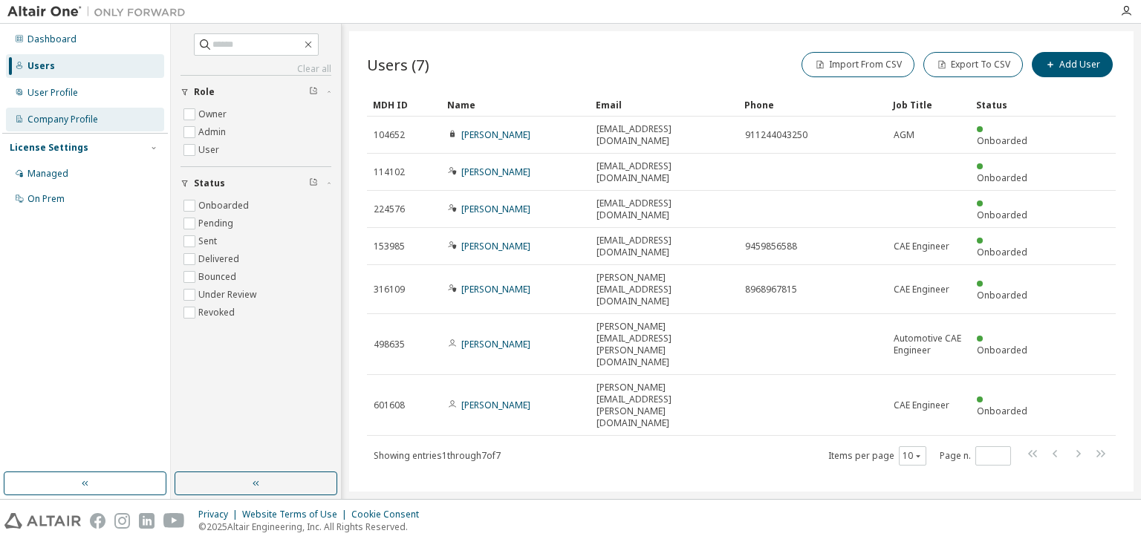
click at [80, 114] on div "Company Profile" at bounding box center [62, 120] width 71 height 12
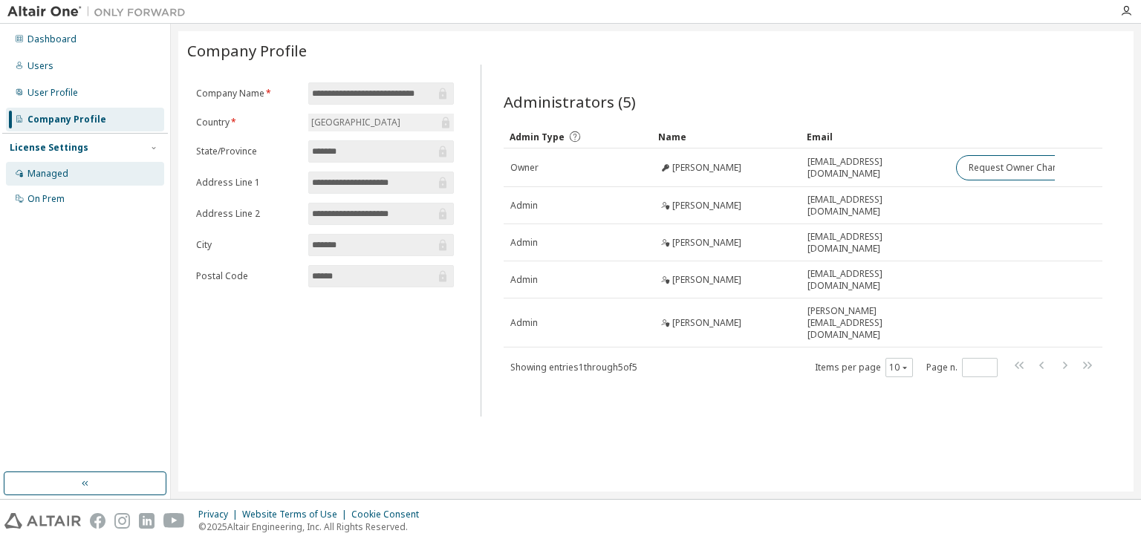
click at [94, 171] on div "Managed" at bounding box center [85, 174] width 158 height 24
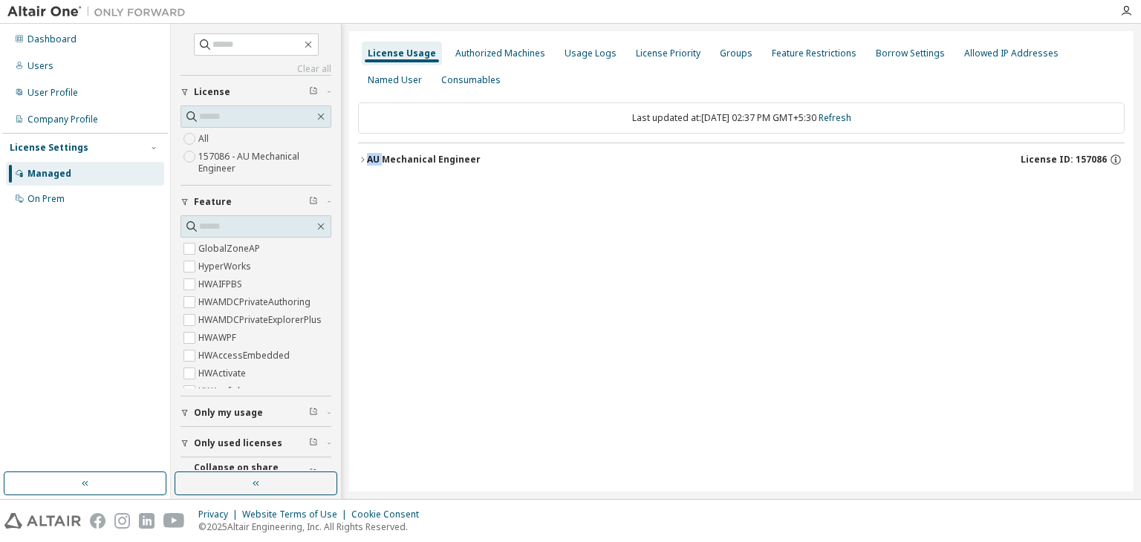
click at [371, 143] on div "AU Mechanical Engineer License ID: 157086" at bounding box center [741, 158] width 767 height 30
click at [359, 155] on icon "button" at bounding box center [362, 159] width 9 height 9
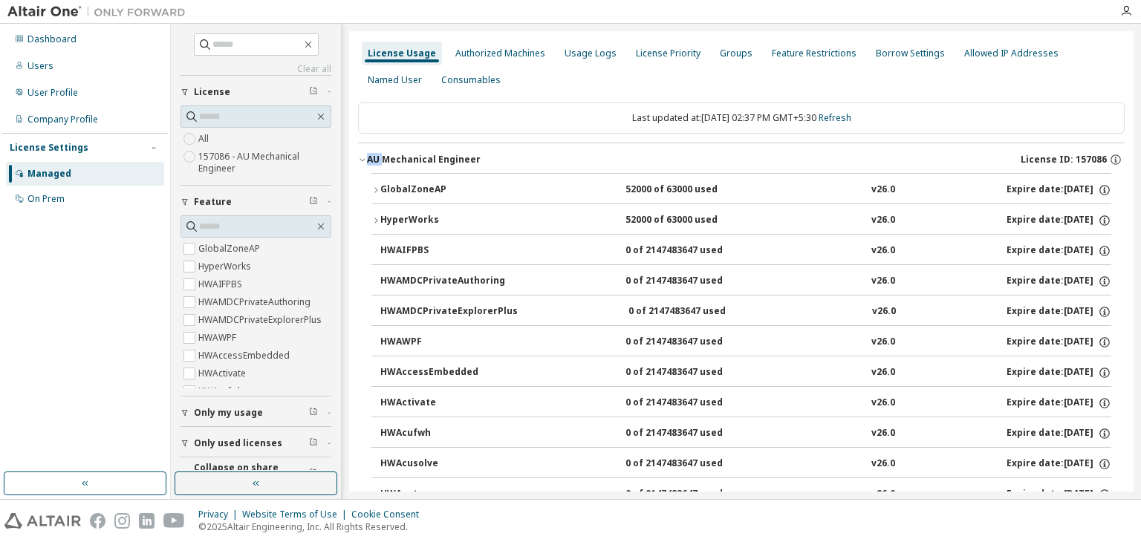
click at [514, 194] on div "GlobalZoneAP 52000 of 63000 used v26.0 Expire date: [DATE]" at bounding box center [745, 189] width 731 height 13
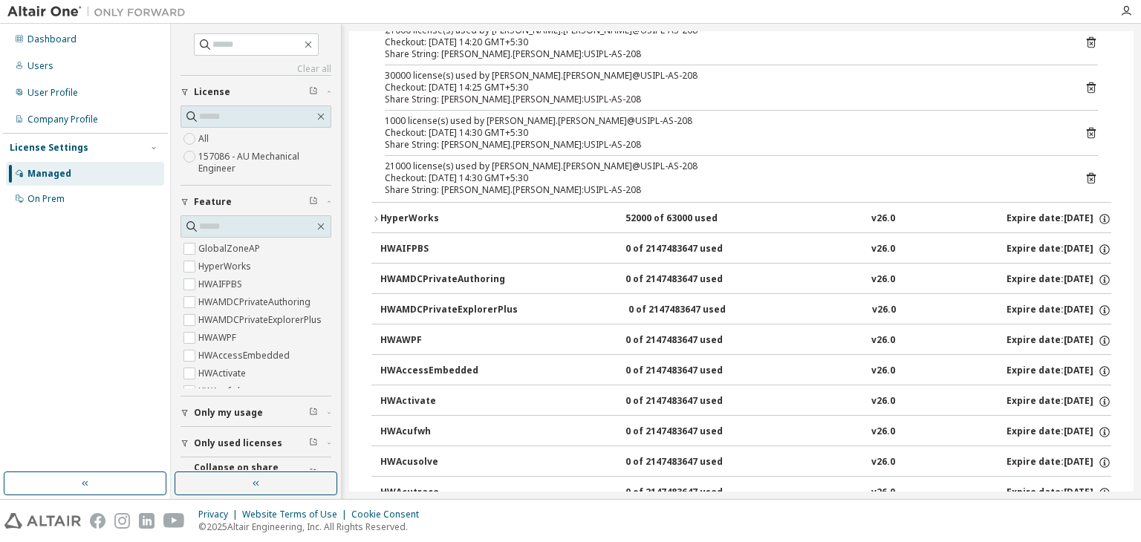
scroll to position [743, 0]
